Goal: Transaction & Acquisition: Purchase product/service

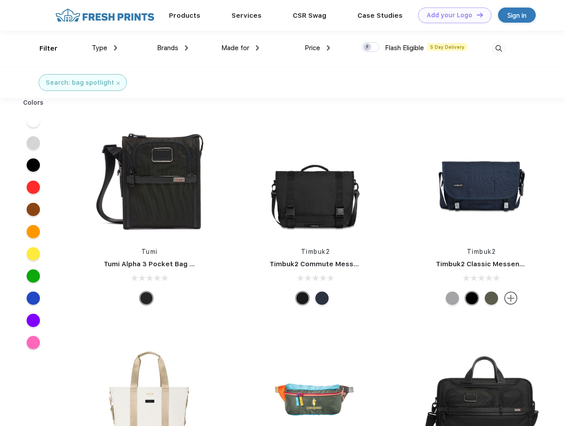
click at [452, 15] on link "Add your Logo Design Tool" at bounding box center [454, 16] width 73 height 16
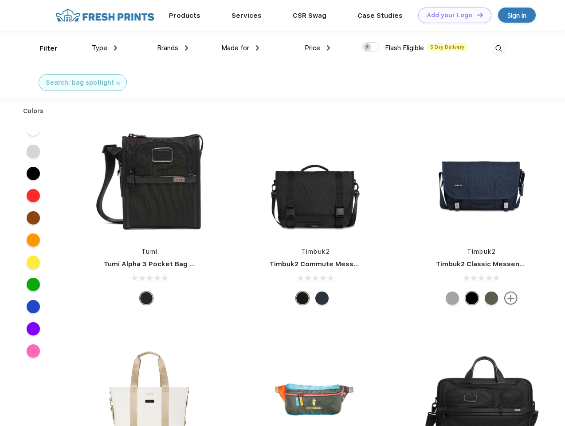
click at [0, 0] on div "Design Tool" at bounding box center [0, 0] width 0 height 0
click at [476, 15] on link "Add your Logo Design Tool" at bounding box center [454, 16] width 73 height 16
click at [43, 48] on div "Filter" at bounding box center [48, 48] width 18 height 10
click at [105, 48] on span "Type" at bounding box center [100, 48] width 16 height 8
click at [173, 48] on span "Brands" at bounding box center [167, 48] width 21 height 8
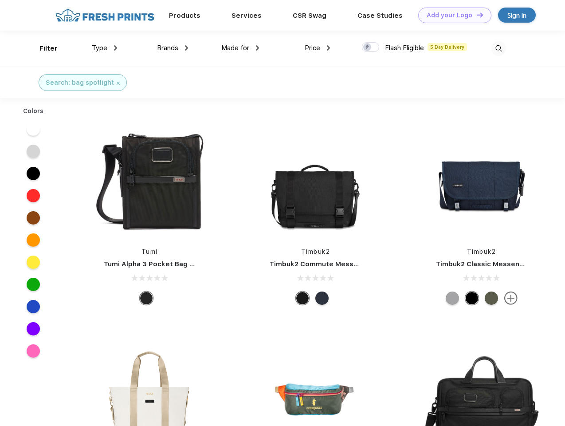
click at [240, 48] on span "Made for" at bounding box center [235, 48] width 28 height 8
click at [318, 48] on span "Price" at bounding box center [313, 48] width 16 height 8
click at [371, 47] on div at bounding box center [370, 47] width 17 height 10
click at [368, 47] on input "checkbox" at bounding box center [365, 45] width 6 height 6
click at [499, 48] on img at bounding box center [499, 48] width 15 height 15
